Goal: Information Seeking & Learning: Learn about a topic

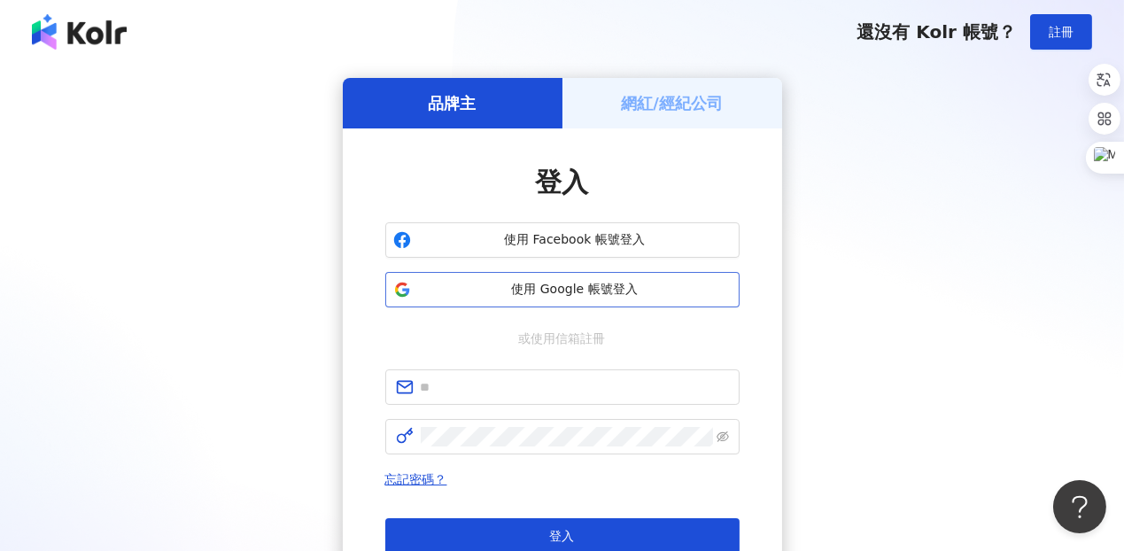
click at [629, 295] on span "使用 Google 帳號登入" at bounding box center [575, 290] width 314 height 18
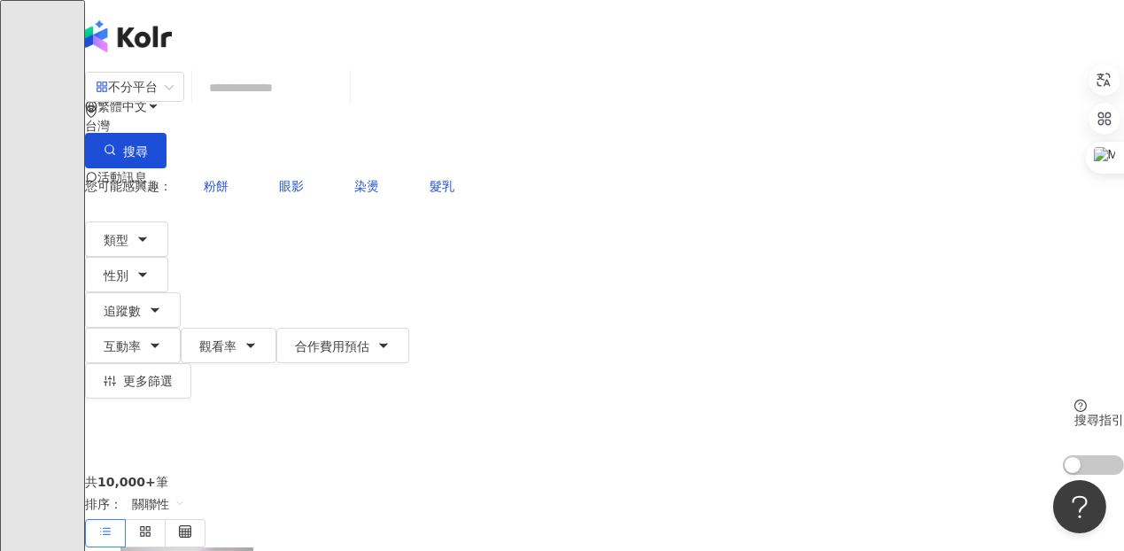
click at [343, 94] on input "search" at bounding box center [270, 88] width 143 height 34
paste input "**********"
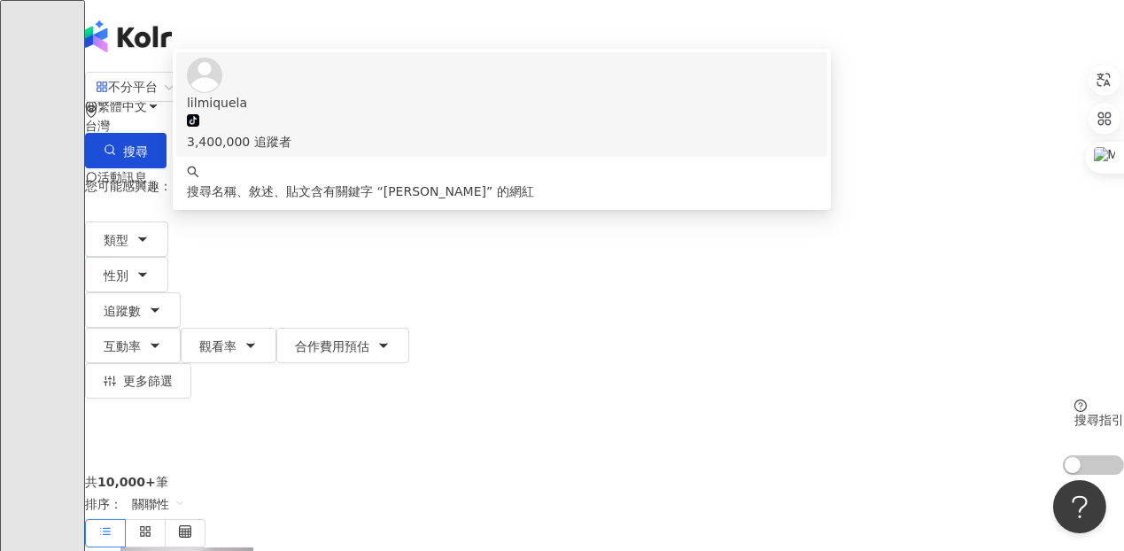
type input "**********"
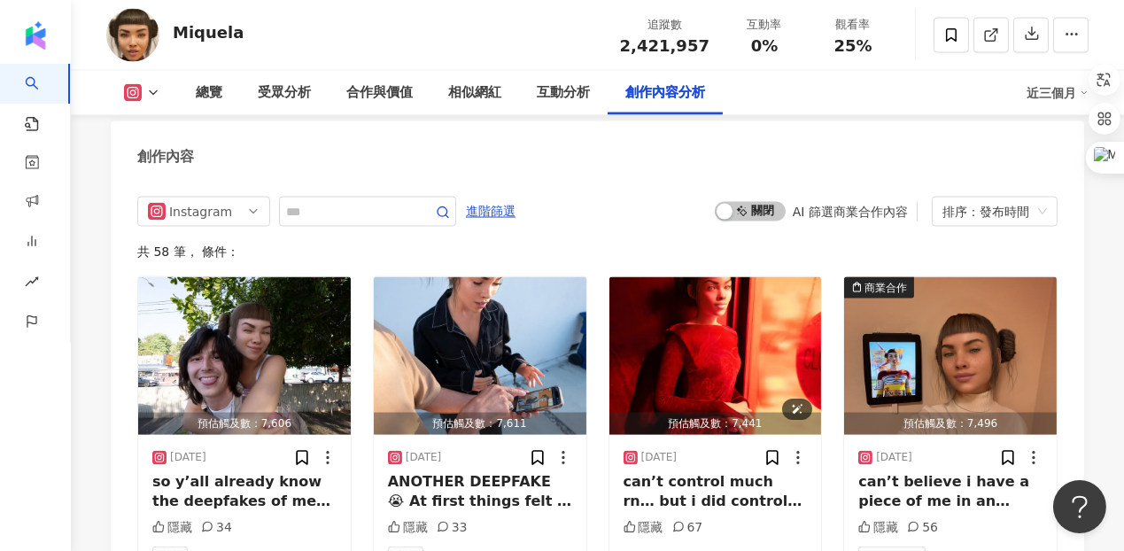
scroll to position [5367, 0]
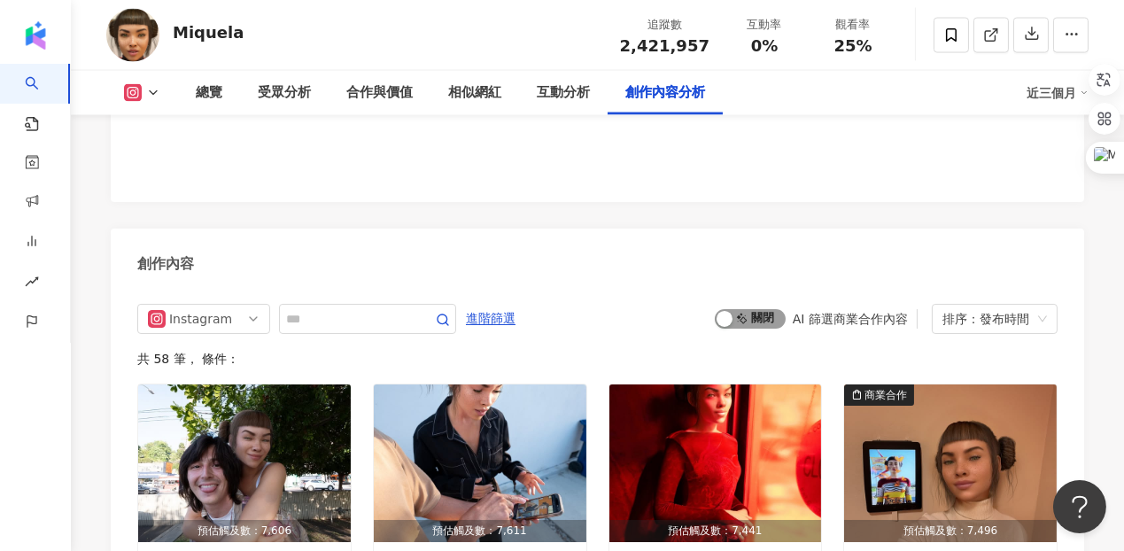
click at [762, 309] on span "啟動 關閉" at bounding box center [750, 318] width 71 height 19
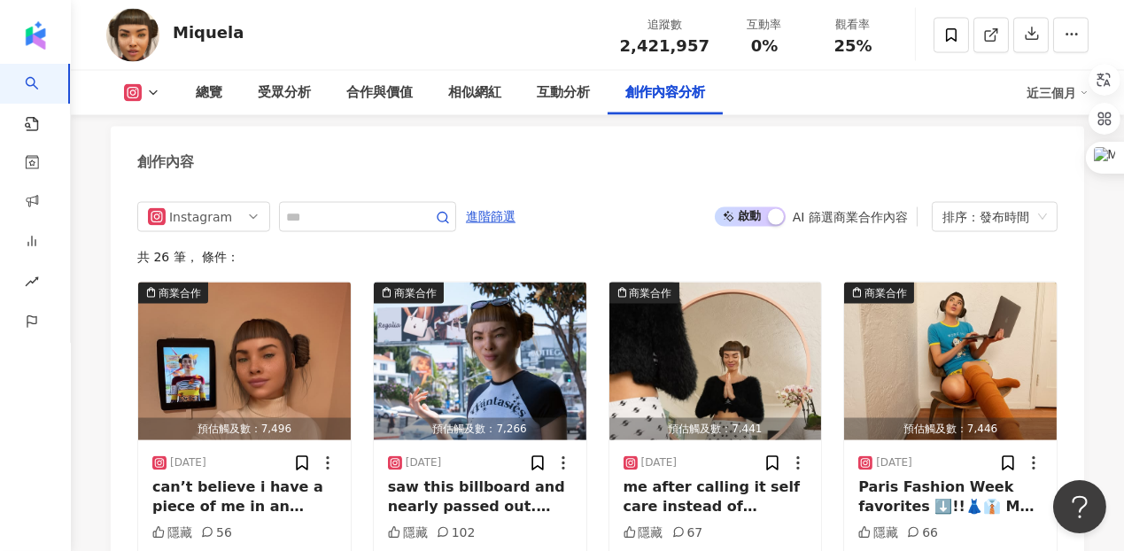
scroll to position [5479, 0]
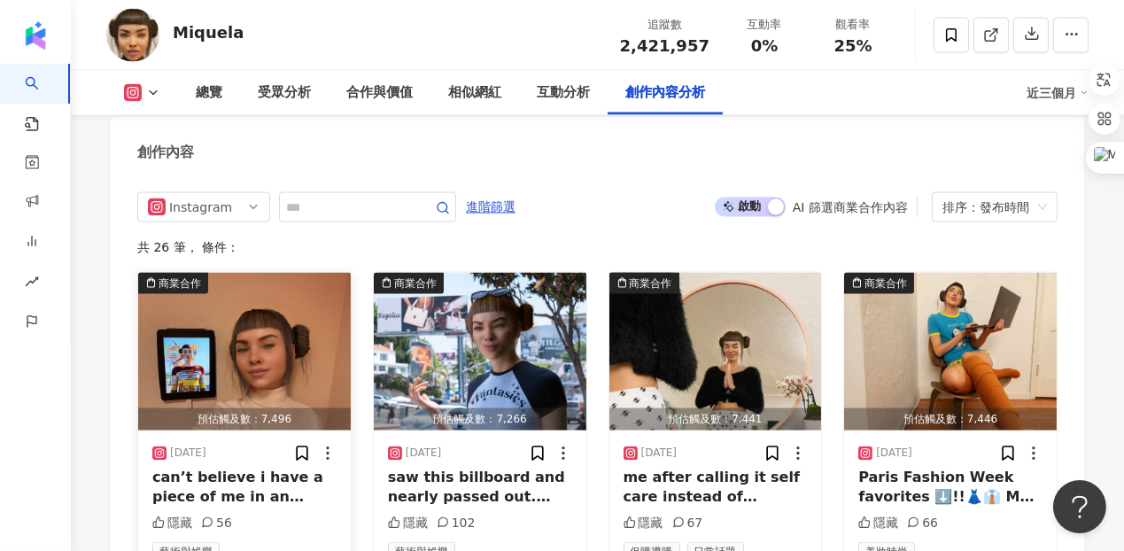
click at [305, 468] on div "can’t believe i have a piece of me in an actual museum exhibition 😳 honored to …" at bounding box center [244, 488] width 184 height 40
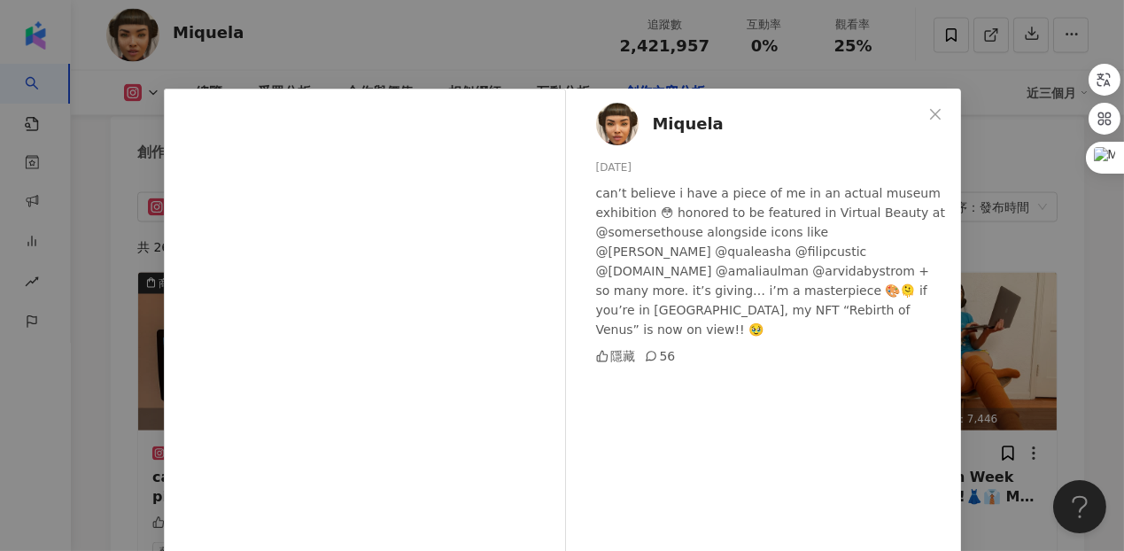
click at [991, 300] on div "Miquela 2025/7/25 can’t believe i have a piece of me in an actual museum exhibi…" at bounding box center [562, 275] width 1124 height 551
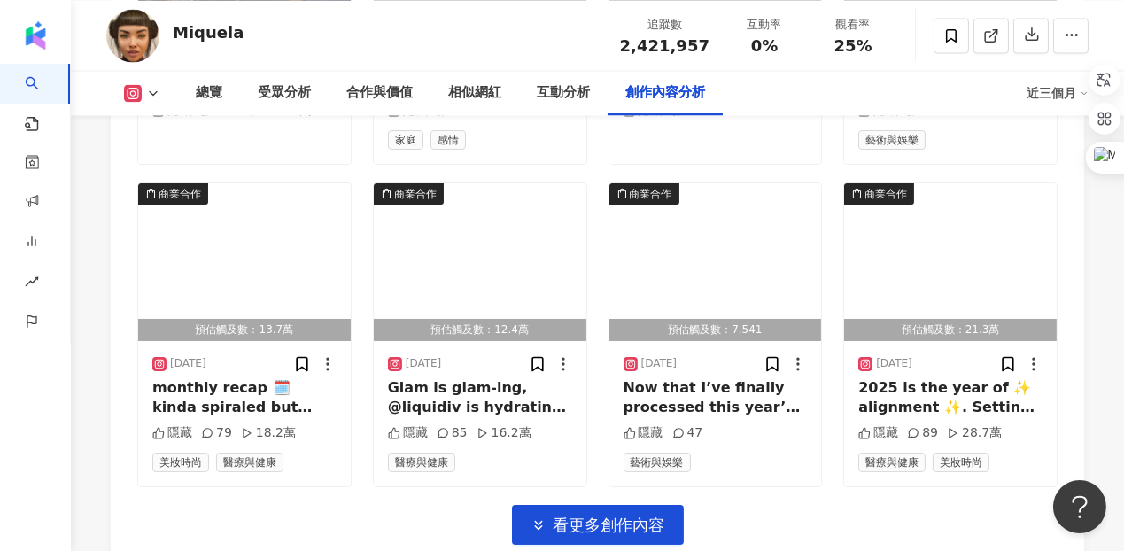
scroll to position [6218, 0]
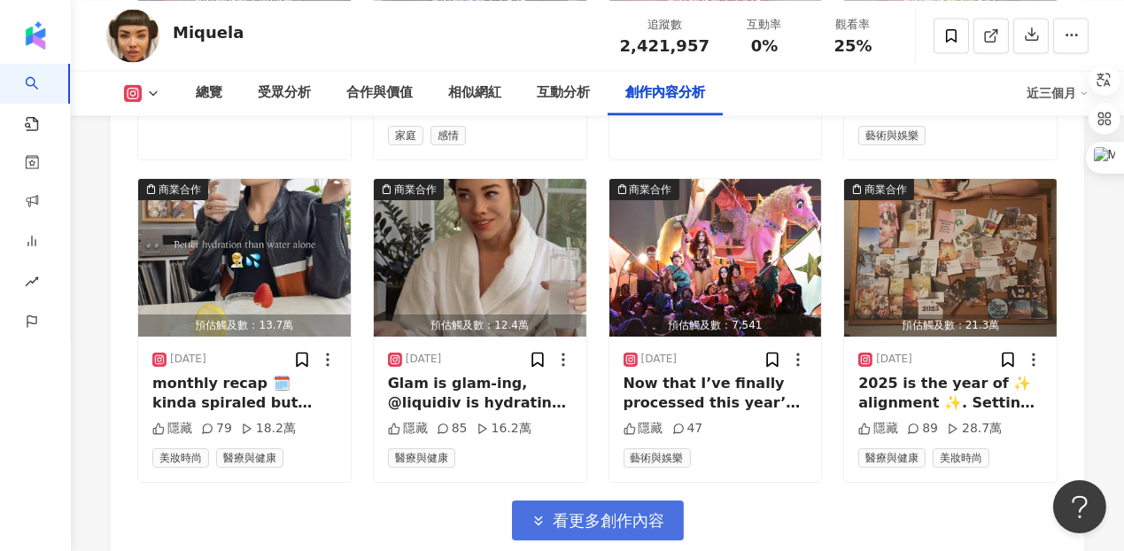
click at [531, 513] on icon "button" at bounding box center [539, 521] width 16 height 16
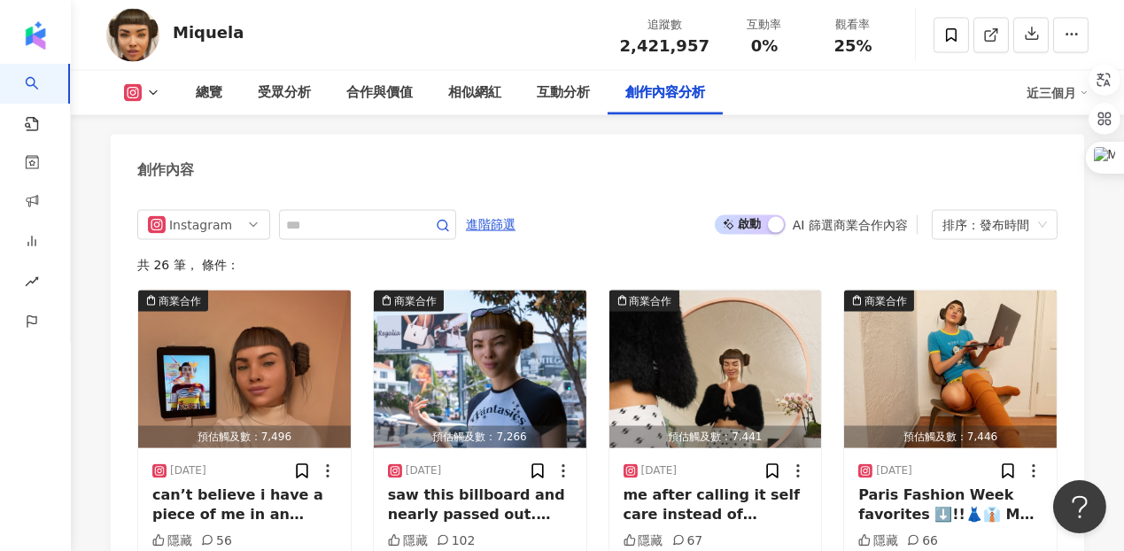
scroll to position [5052, 0]
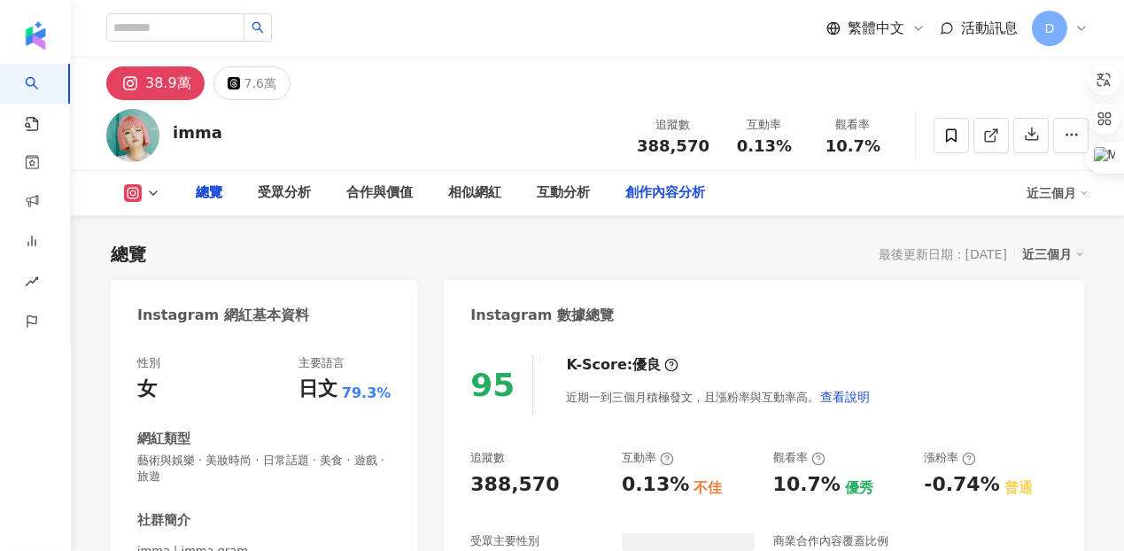
click at [653, 195] on div "創作內容分析" at bounding box center [665, 192] width 80 height 21
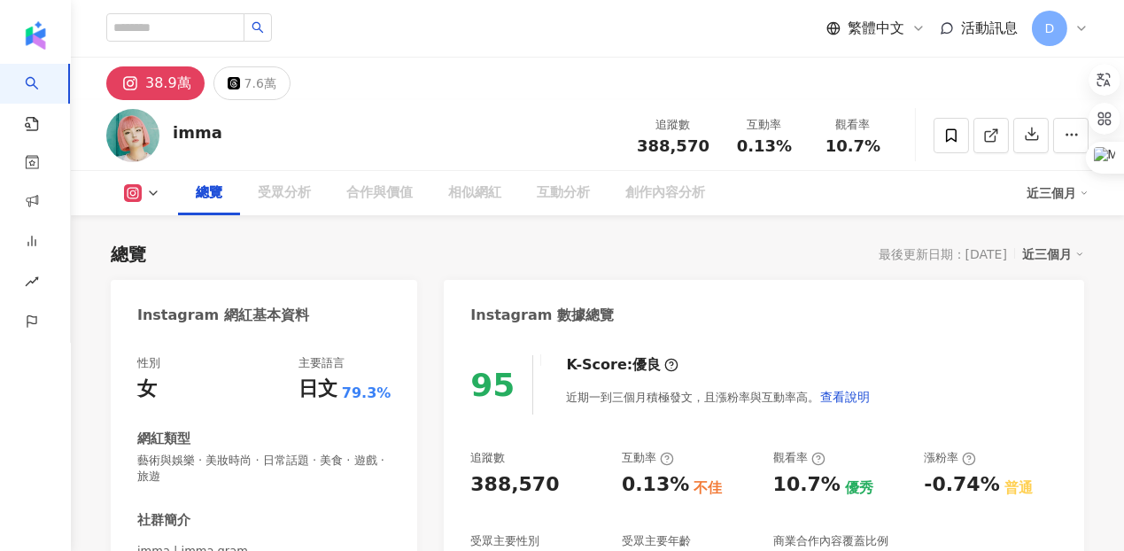
scroll to position [668, 0]
